Goal: Task Accomplishment & Management: Complete application form

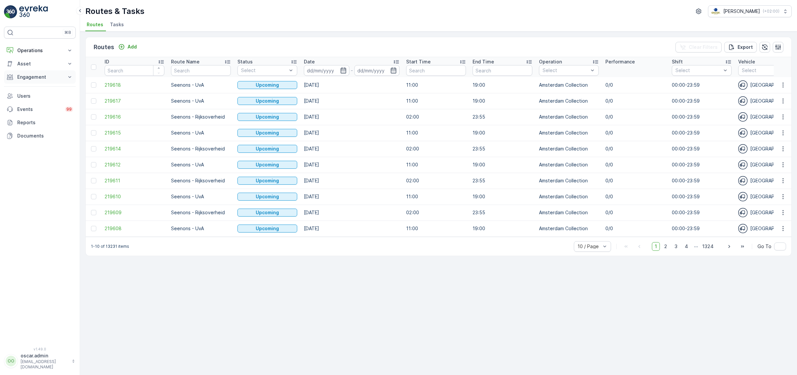
click at [34, 77] on p "Engagement" at bounding box center [39, 77] width 45 height 7
click at [37, 114] on p "Service Points" at bounding box center [33, 116] width 32 height 7
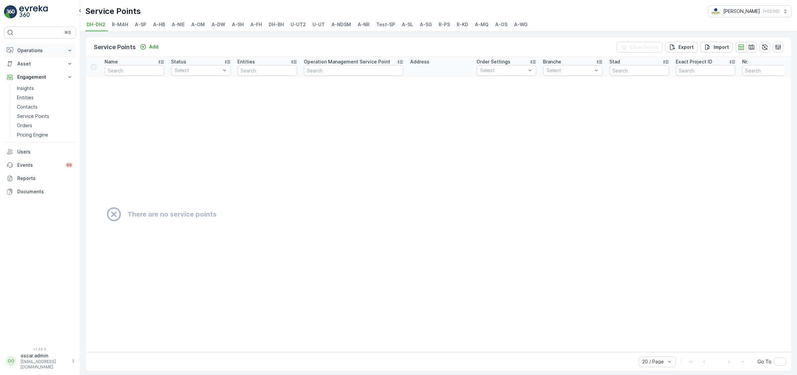
click at [29, 46] on button "Operations" at bounding box center [40, 50] width 72 height 13
click at [42, 76] on link "Routes & Tasks" at bounding box center [44, 80] width 61 height 9
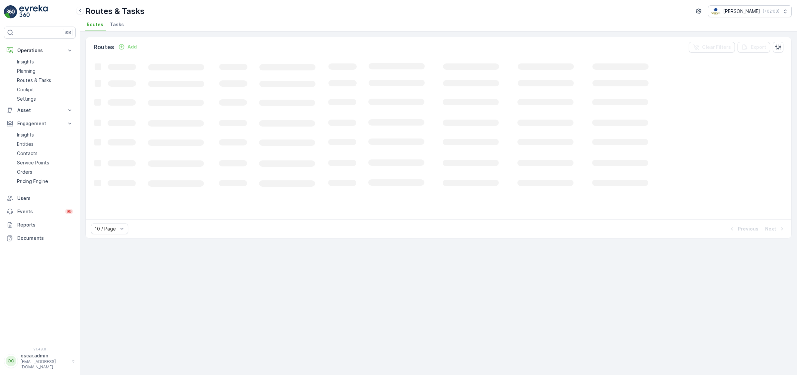
click at [119, 30] on li "Tasks" at bounding box center [118, 25] width 18 height 11
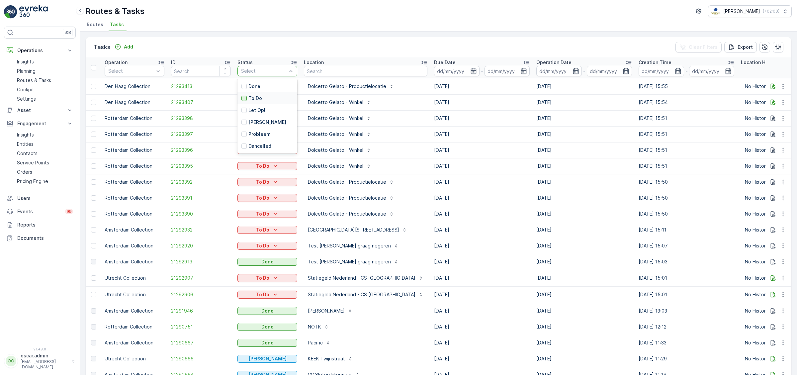
click at [245, 99] on div at bounding box center [243, 98] width 5 height 5
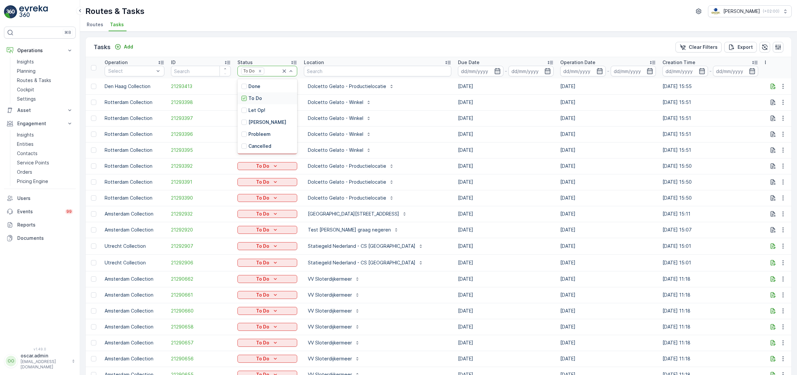
click at [245, 98] on icon at bounding box center [244, 98] width 5 height 5
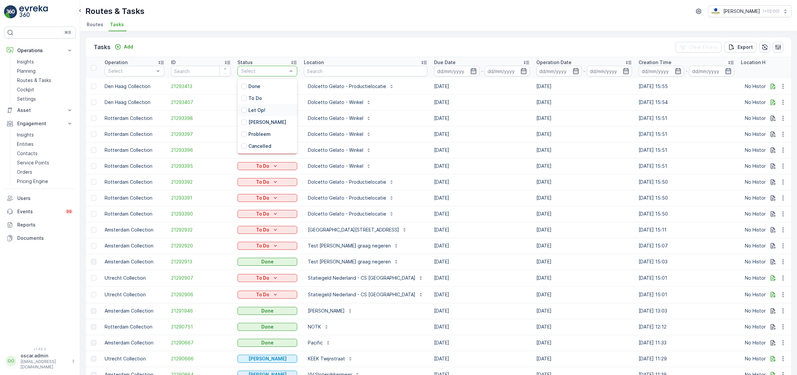
click at [247, 109] on div "Let Op!" at bounding box center [253, 110] width 24 height 7
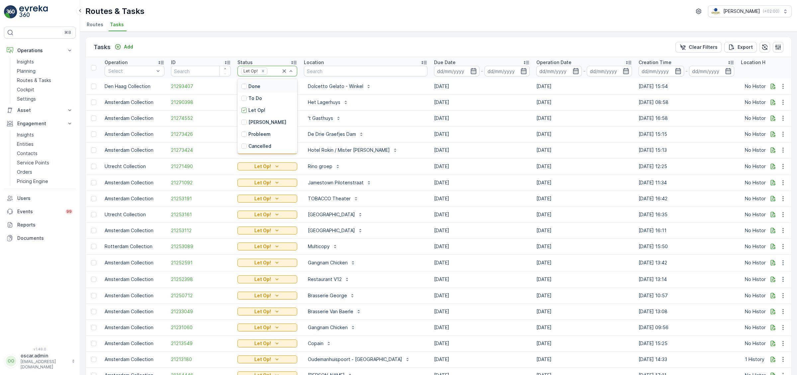
click at [355, 40] on div "Tasks Add Clear Filters Export" at bounding box center [438, 47] width 705 height 20
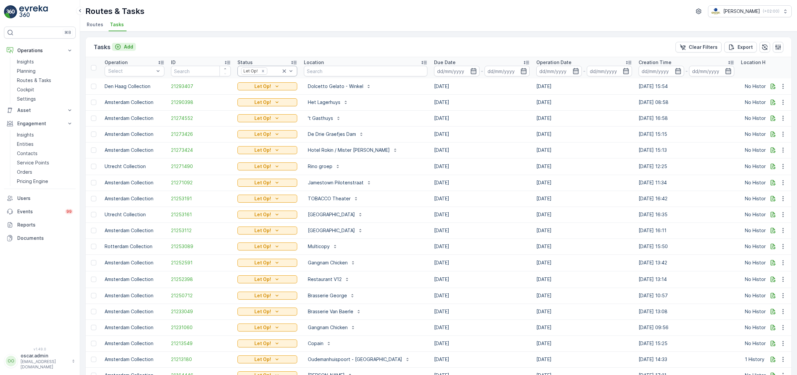
click at [128, 46] on p "Add" at bounding box center [128, 46] width 9 height 7
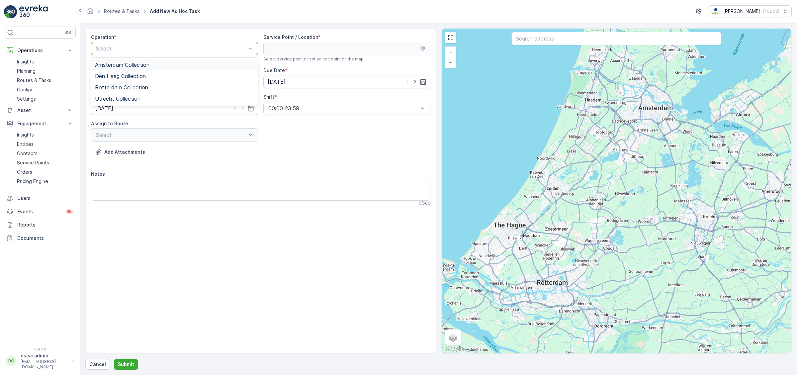
click at [110, 65] on span "Amsterdam Collection" at bounding box center [122, 65] width 54 height 6
click at [531, 38] on input "text" at bounding box center [616, 38] width 210 height 13
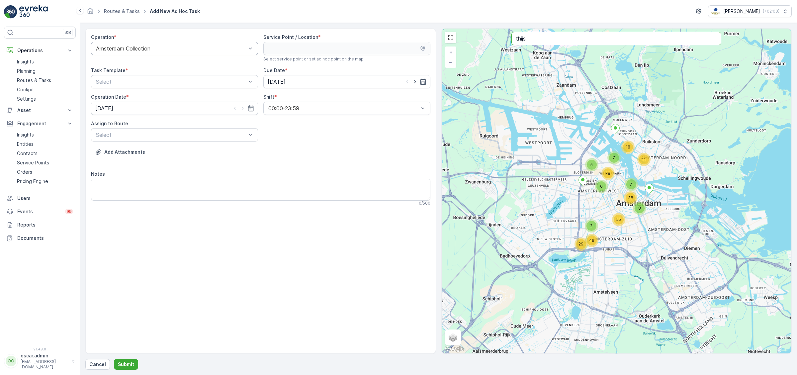
type input "thijs"
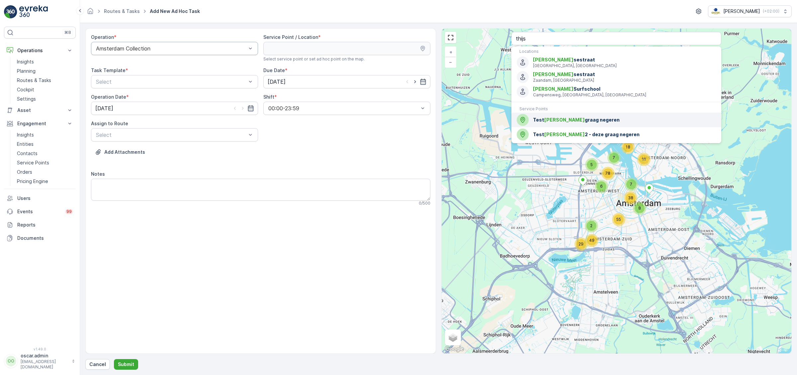
click at [550, 119] on span "[PERSON_NAME]" at bounding box center [564, 120] width 40 height 6
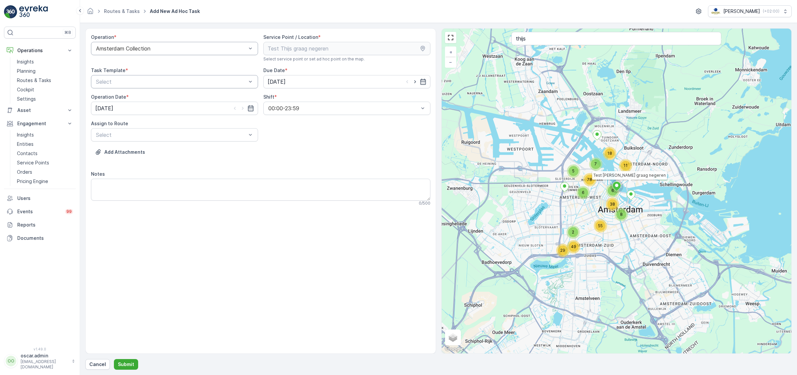
click at [164, 82] on div at bounding box center [171, 82] width 152 height 6
click at [142, 95] on span "Item Collection [PERSON_NAME]" at bounding box center [137, 98] width 84 height 6
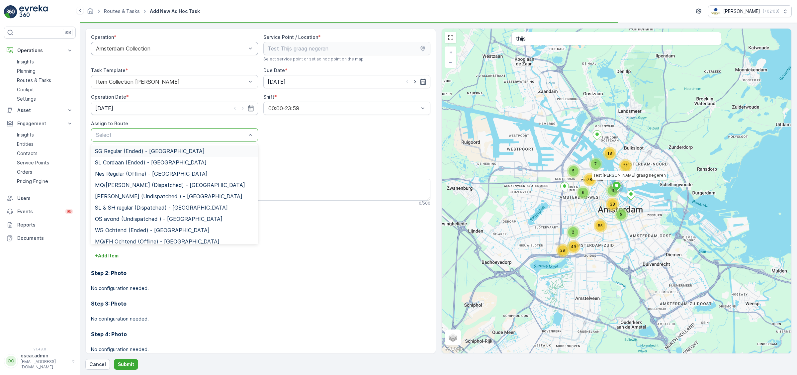
click at [144, 132] on div at bounding box center [171, 135] width 152 height 6
click at [120, 207] on span "SL & SH regular (Dispatched) - [GEOGRAPHIC_DATA]" at bounding box center [161, 207] width 133 height 6
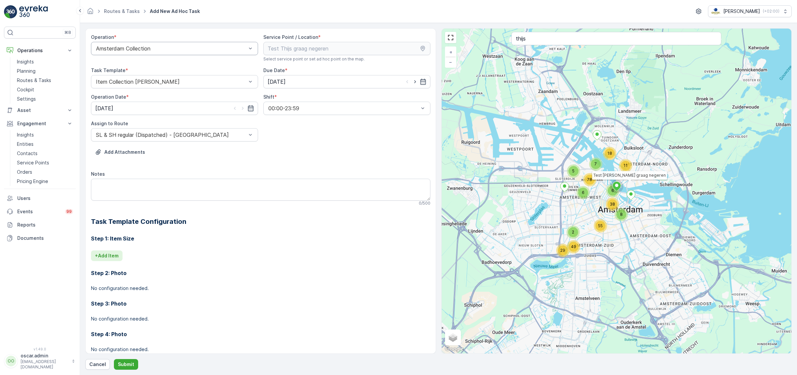
click at [117, 257] on p "+ Add Item" at bounding box center [107, 255] width 24 height 7
click at [193, 230] on div "Step 1: Item Size Item Type * Select + Add Another Item Step 2: Photo No config…" at bounding box center [260, 309] width 339 height 166
click at [116, 363] on button "Submit" at bounding box center [126, 364] width 24 height 11
click at [389, 266] on icon "button" at bounding box center [388, 264] width 5 height 6
click at [125, 363] on p "Submit" at bounding box center [126, 364] width 16 height 7
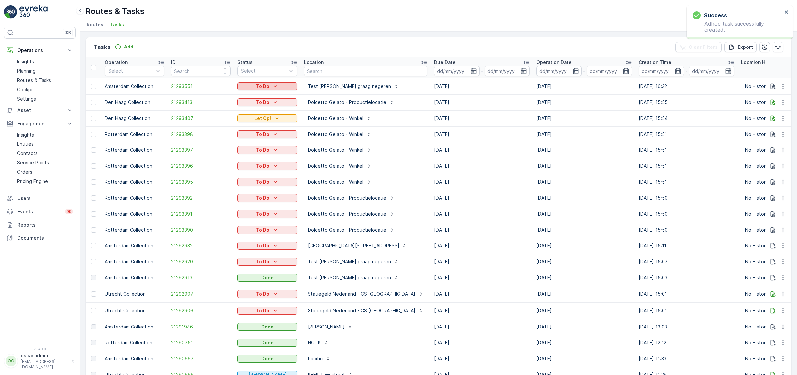
click at [260, 85] on p "To Do" at bounding box center [262, 86] width 13 height 7
click at [250, 92] on div "Let Op!" at bounding box center [260, 95] width 42 height 9
click at [33, 136] on p "Insights" at bounding box center [25, 134] width 17 height 7
